Goal: Information Seeking & Learning: Learn about a topic

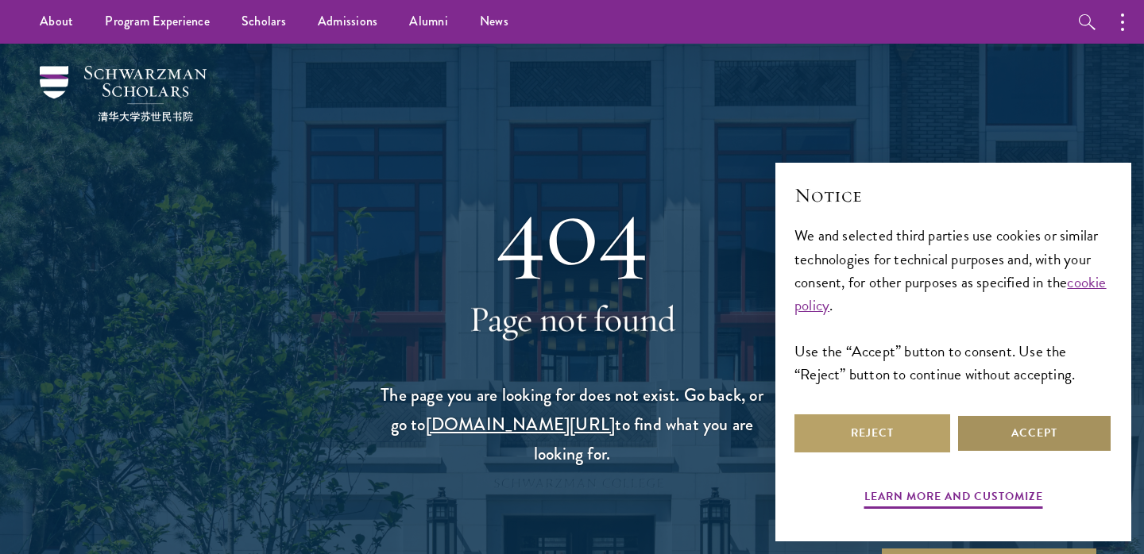
click at [984, 427] on button "Accept" at bounding box center [1034, 434] width 156 height 38
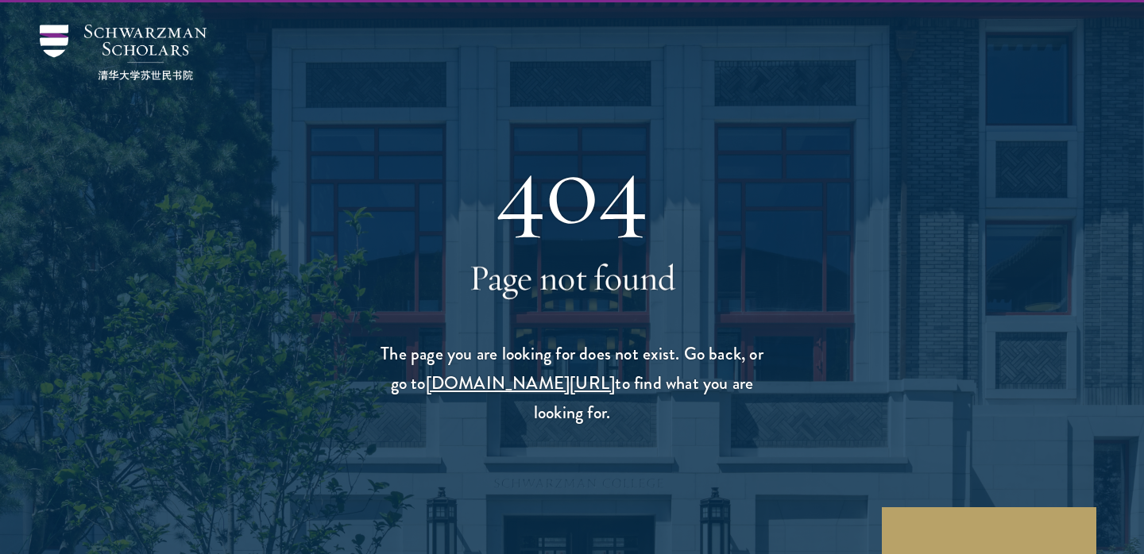
scroll to position [44, 0]
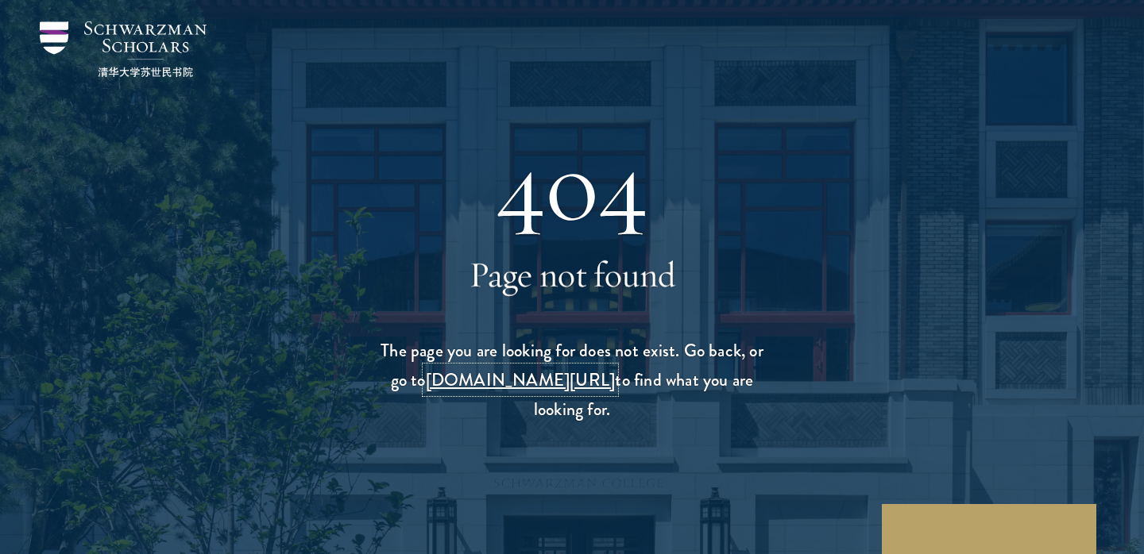
click at [614, 382] on link "schwarzmanscholars.org/search" at bounding box center [521, 380] width 190 height 26
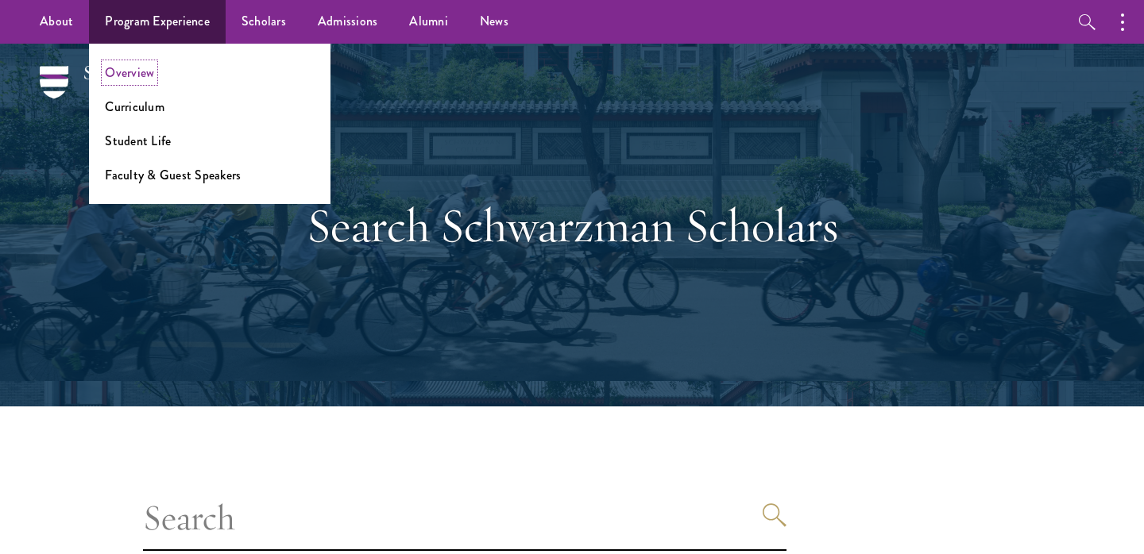
click at [148, 67] on link "Overview" at bounding box center [129, 73] width 49 height 18
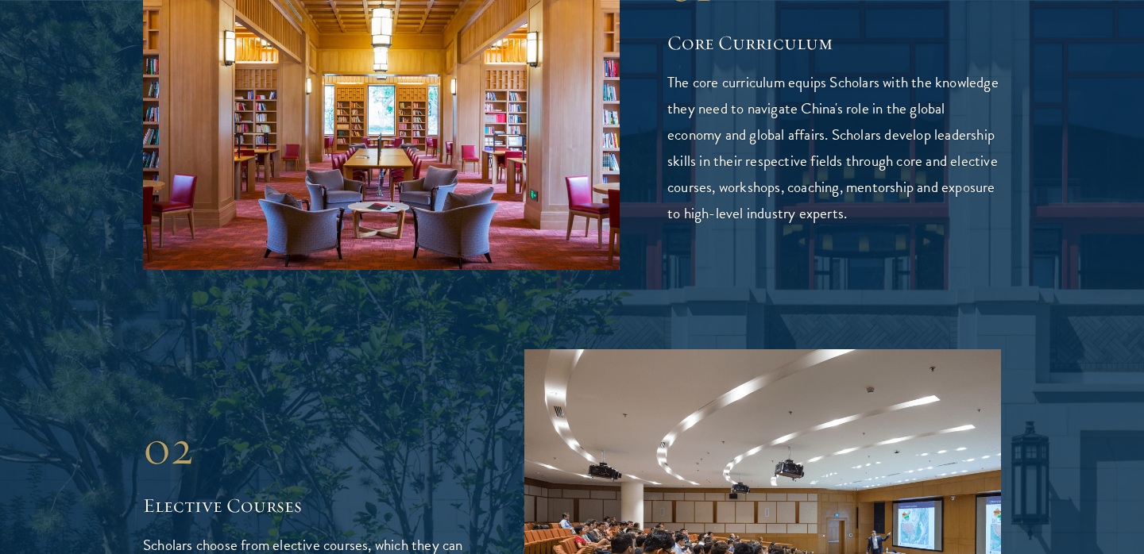
scroll to position [2680, 0]
